Goal: Information Seeking & Learning: Learn about a topic

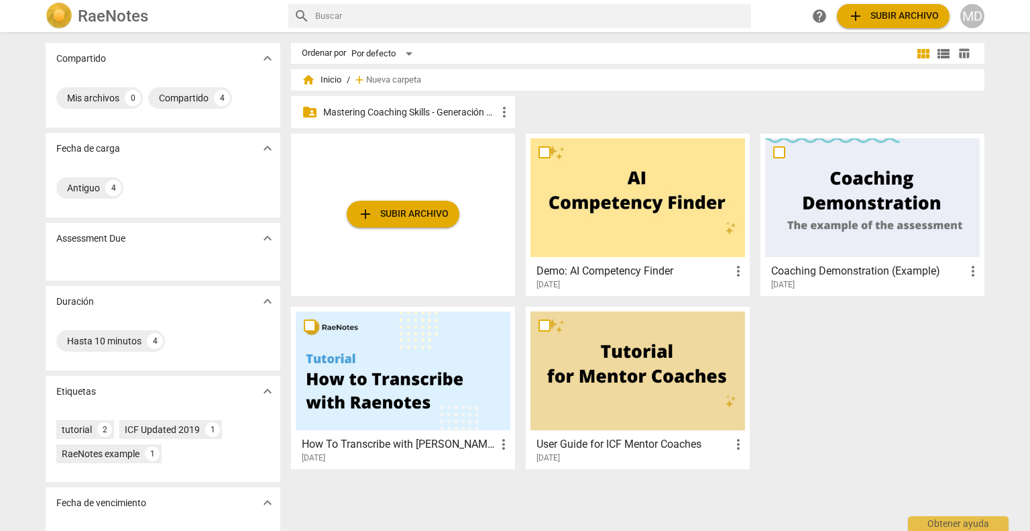
click at [447, 113] on p "Mastering Coaching Skills - Generación 31" at bounding box center [409, 112] width 173 height 14
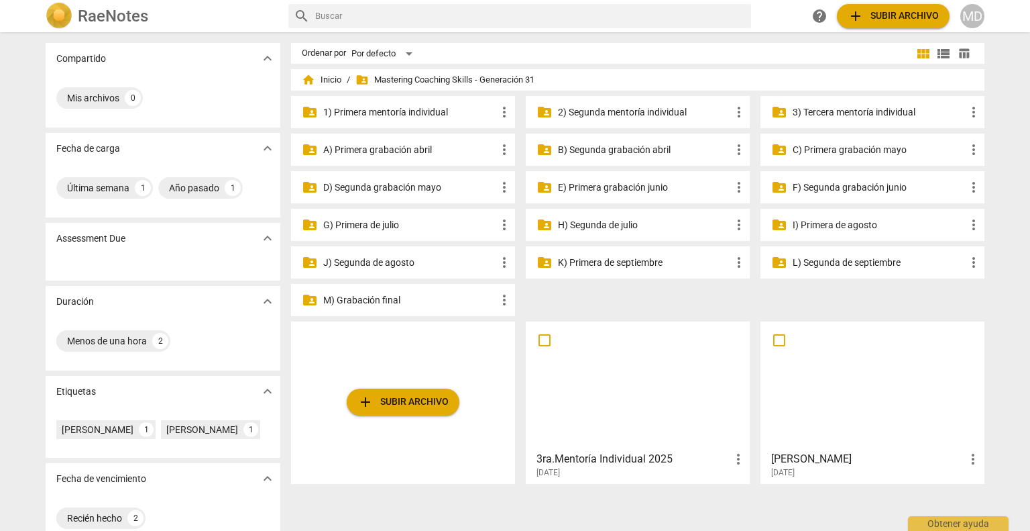
click at [842, 117] on p "3) Tercera mentoría individual" at bounding box center [879, 112] width 173 height 14
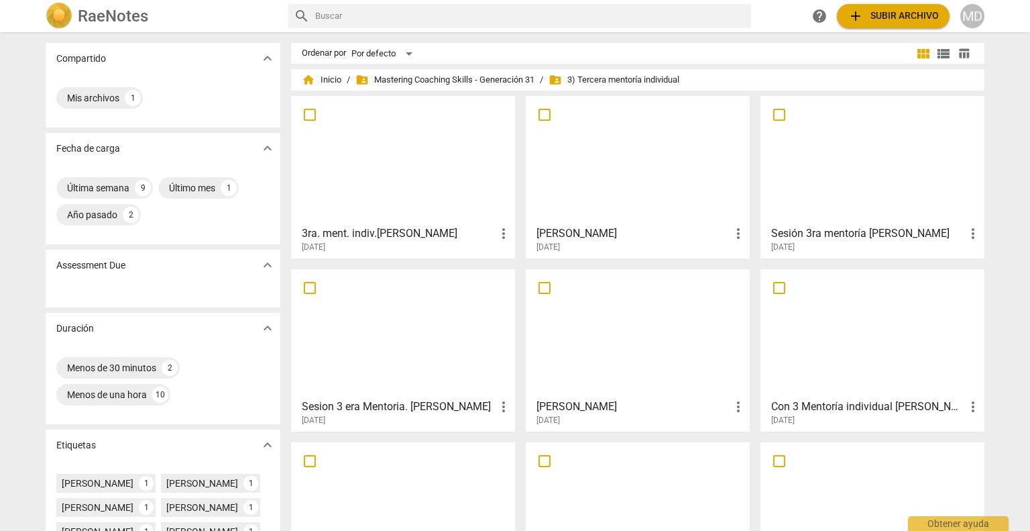
click at [621, 342] on div at bounding box center [638, 333] width 215 height 119
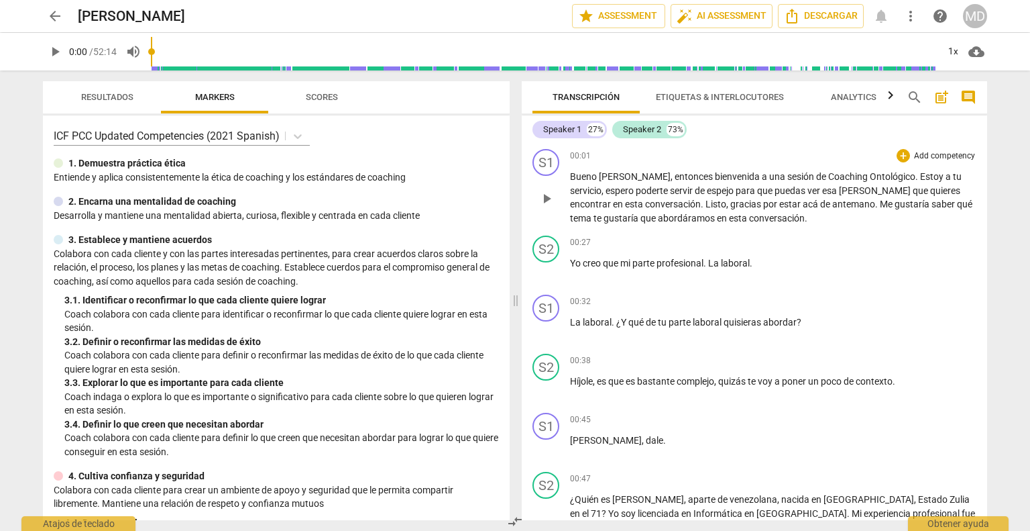
click at [942, 157] on p "Add competency" at bounding box center [945, 156] width 64 height 12
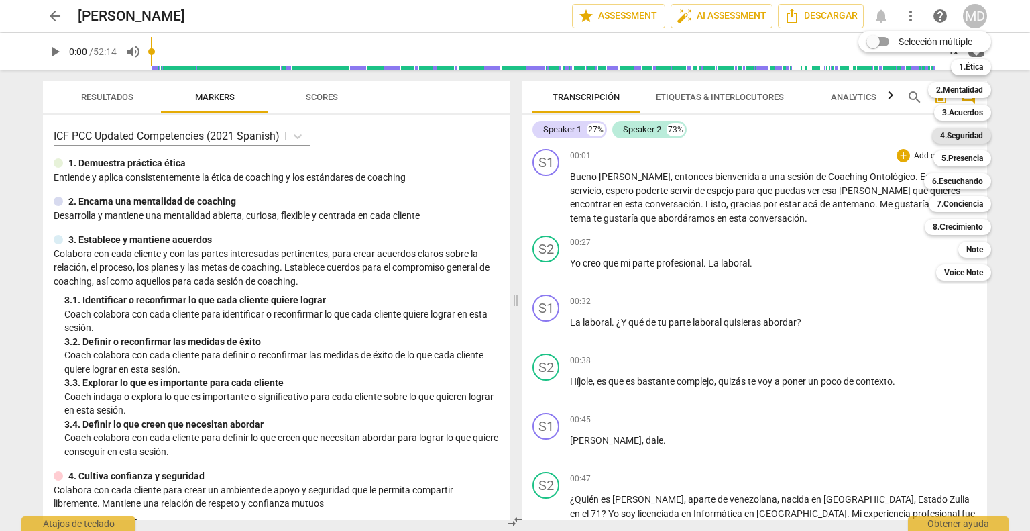
click at [960, 140] on b "4.Seguridad" at bounding box center [961, 135] width 43 height 16
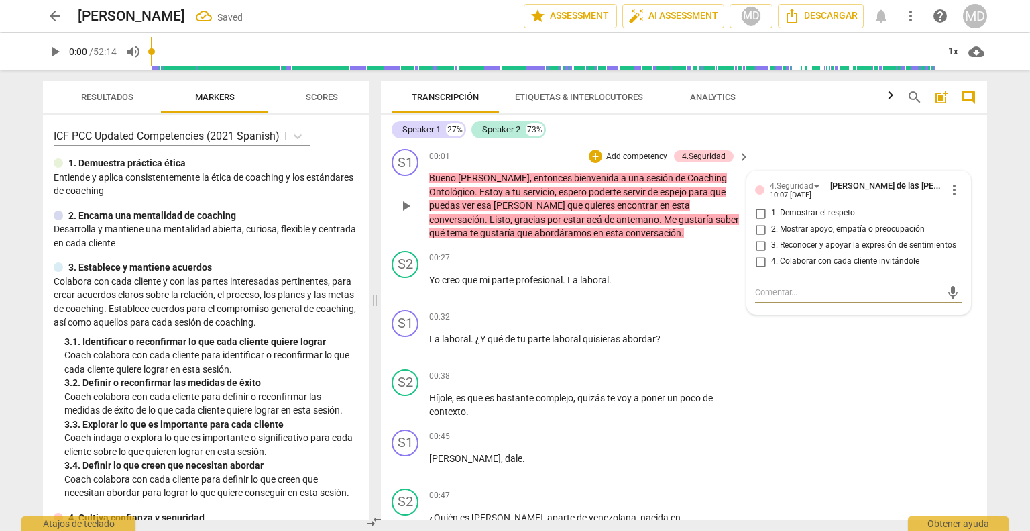
click at [751, 209] on input "1. Demostrar el respeto" at bounding box center [760, 213] width 21 height 16
checkbox input "true"
click at [759, 228] on input "2. Mostrar apoyo, empatía o preocupación" at bounding box center [760, 229] width 21 height 16
checkbox input "true"
click at [54, 17] on span "arrow_back" at bounding box center [55, 16] width 16 height 16
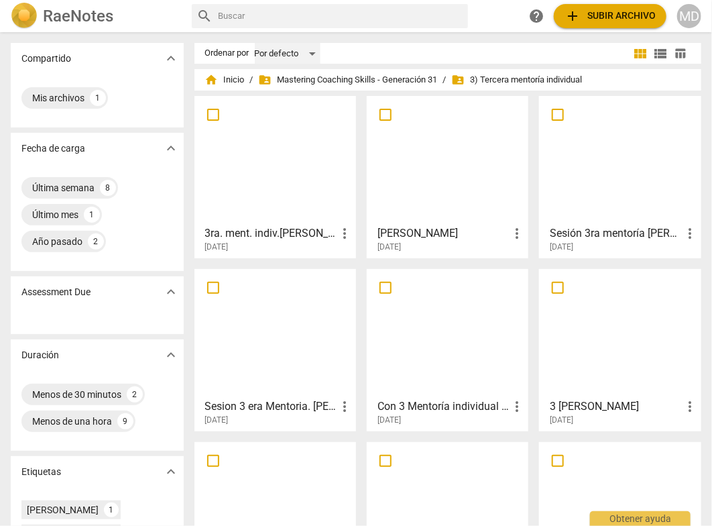
click at [262, 54] on div "Por defecto" at bounding box center [288, 53] width 66 height 21
click at [293, 103] on li "Más recientes" at bounding box center [294, 104] width 79 height 25
click at [577, 231] on h3 "Sesión 3ra mentoría [PERSON_NAME]" at bounding box center [615, 233] width 131 height 16
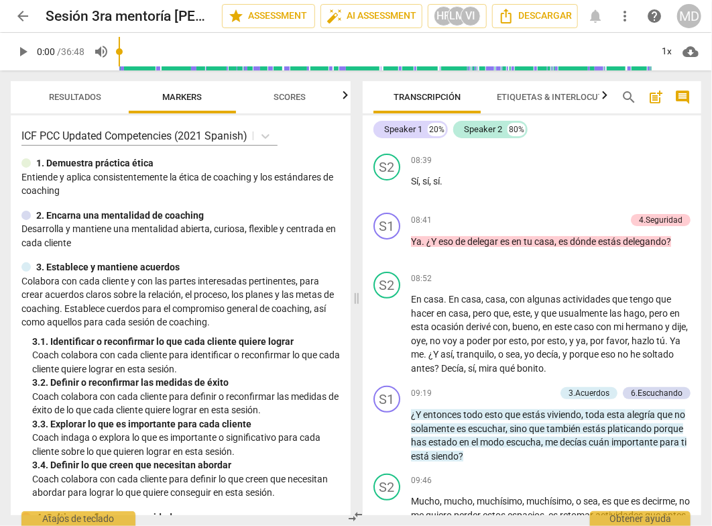
scroll to position [1878, 0]
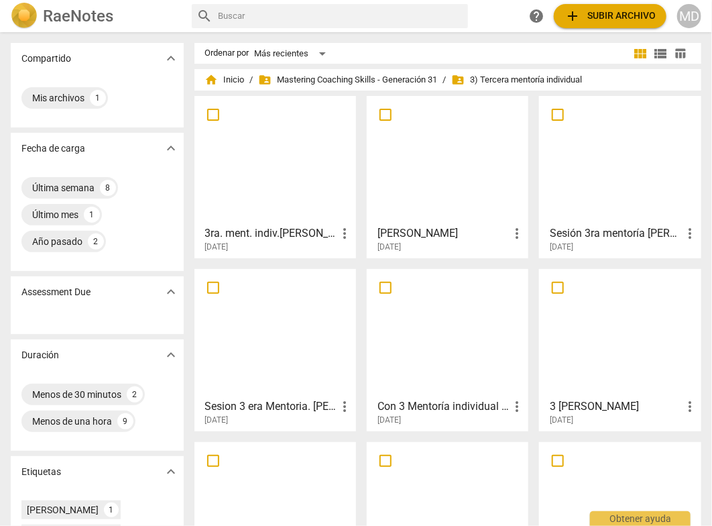
click at [288, 338] on div at bounding box center [275, 333] width 152 height 119
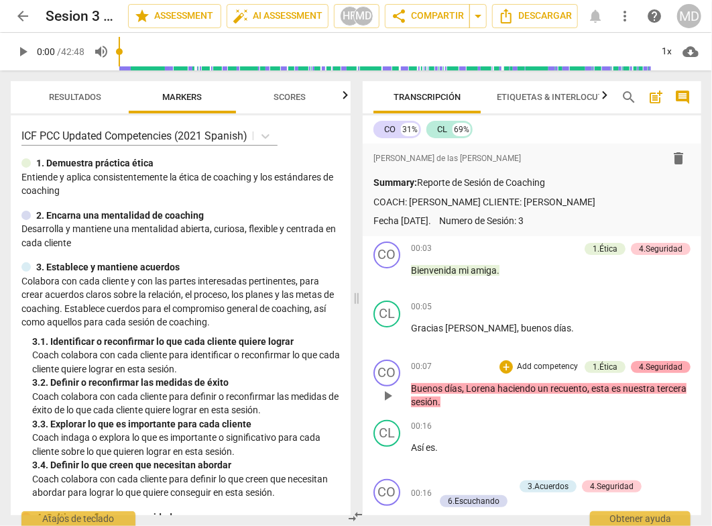
click at [648, 364] on div "4.Seguridad" at bounding box center [661, 367] width 44 height 12
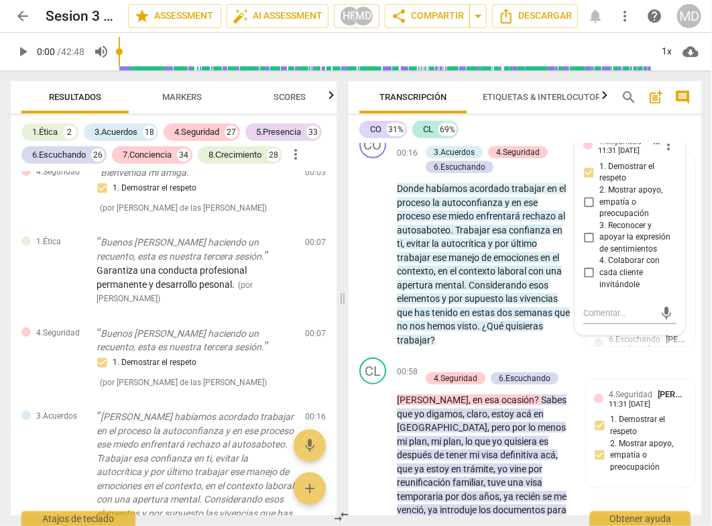
scroll to position [335, 0]
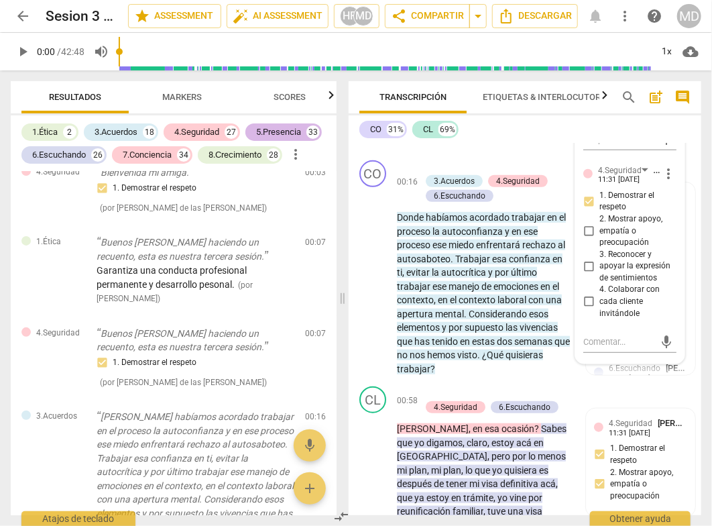
click at [276, 133] on div "5.Presencia" at bounding box center [278, 131] width 45 height 13
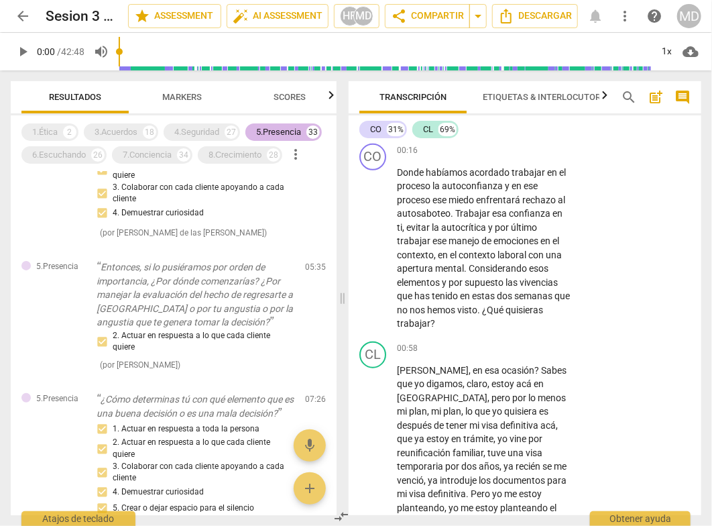
scroll to position [333, 0]
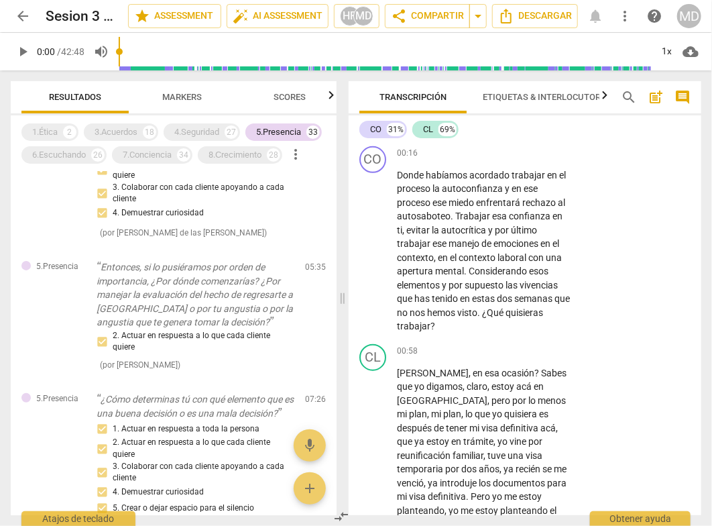
click at [285, 99] on span "Scores" at bounding box center [290, 97] width 32 height 10
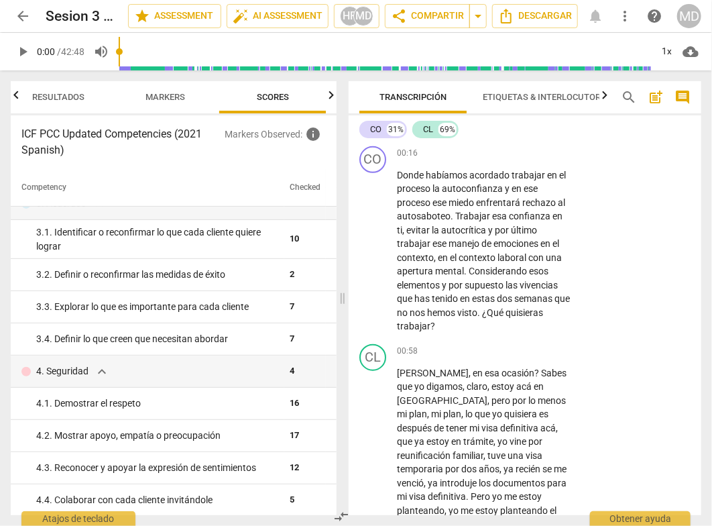
scroll to position [0, 0]
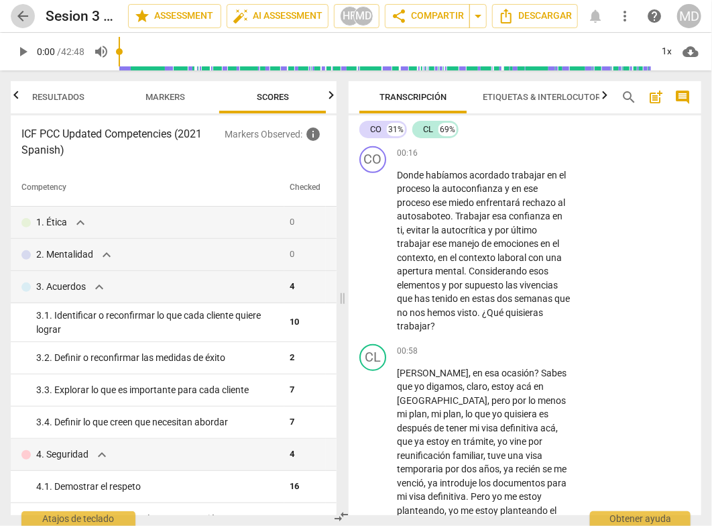
click at [28, 16] on span "arrow_back" at bounding box center [23, 16] width 16 height 16
